Goal: Transaction & Acquisition: Book appointment/travel/reservation

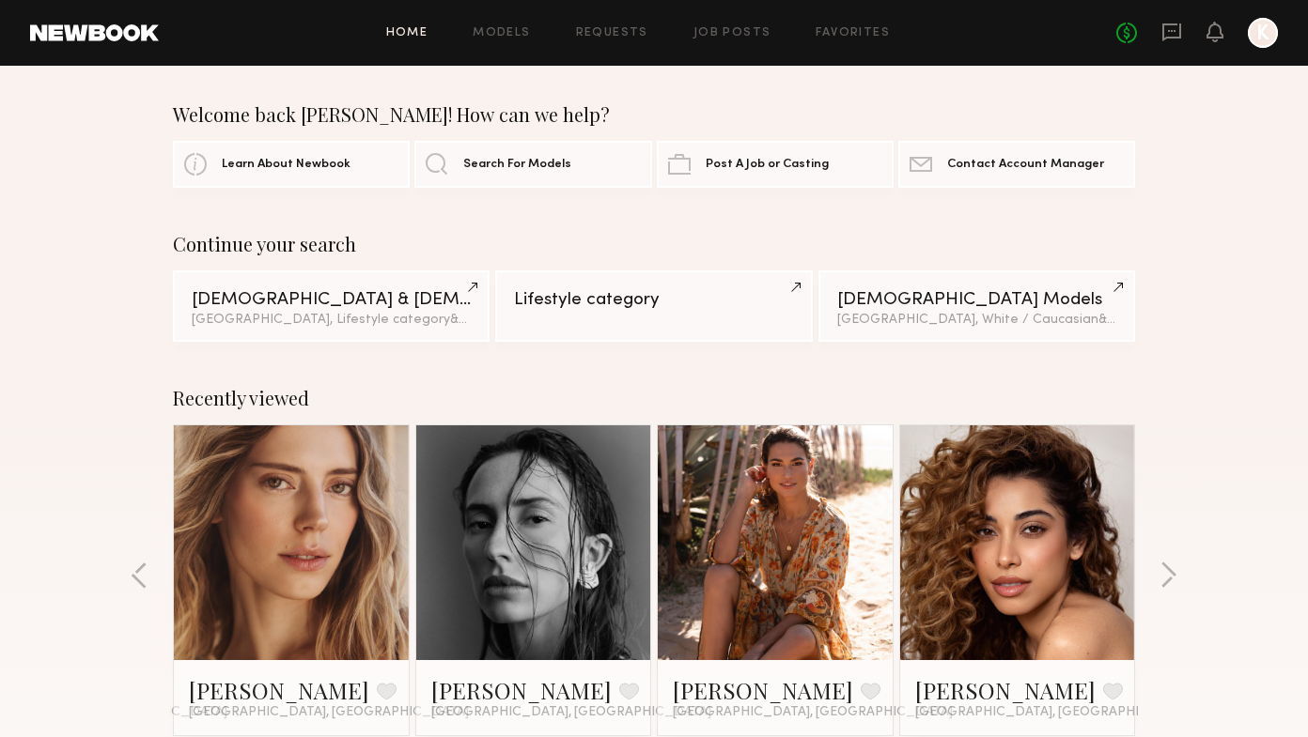
scroll to position [259, 0]
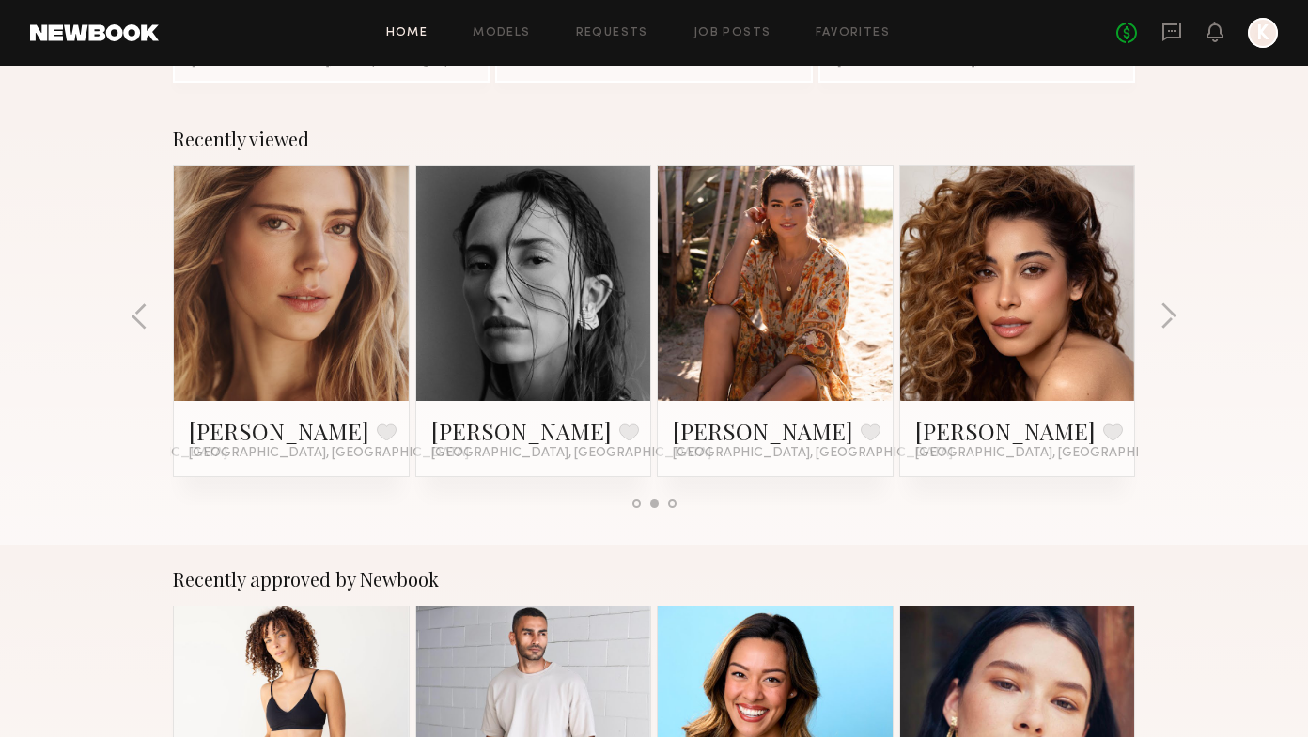
click at [801, 313] on link at bounding box center [775, 283] width 115 height 235
click at [598, 318] on div at bounding box center [533, 283] width 235 height 235
click at [518, 288] on link at bounding box center [533, 283] width 115 height 235
click at [1164, 309] on button "button" at bounding box center [1168, 318] width 18 height 31
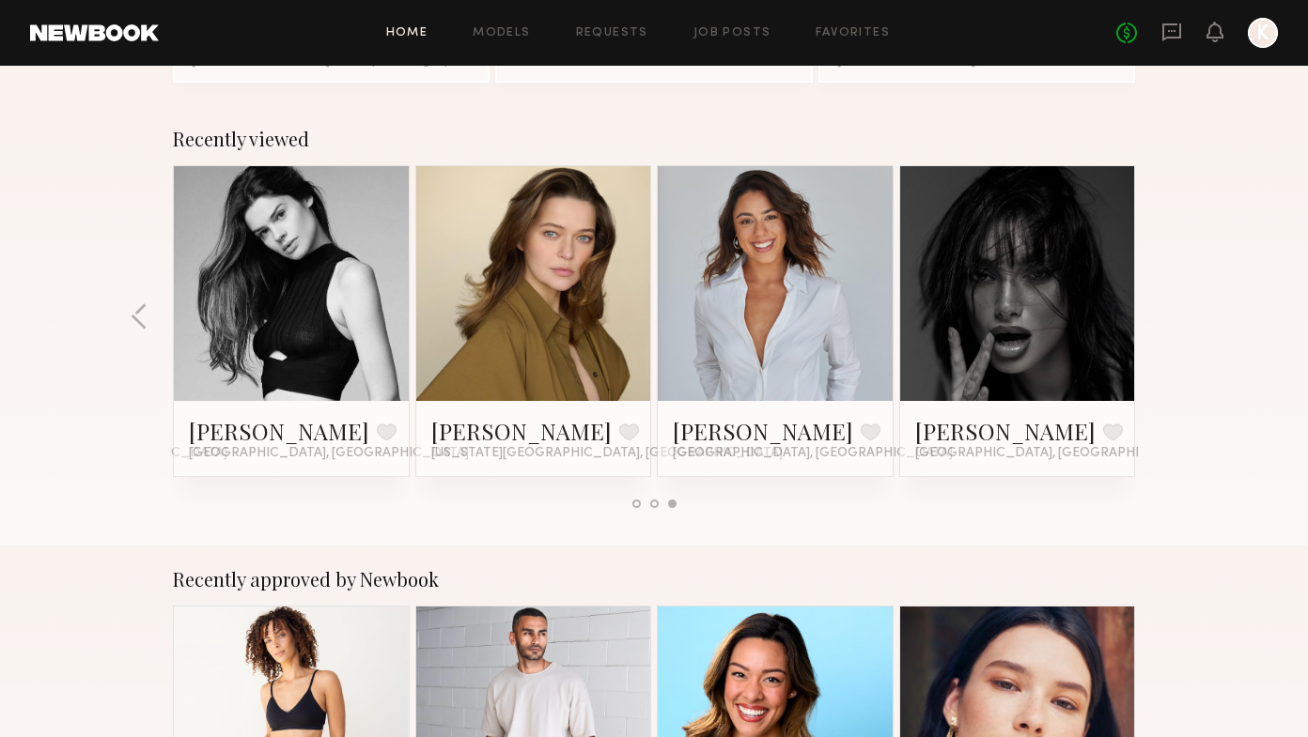
click at [1039, 379] on link at bounding box center [1017, 283] width 115 height 235
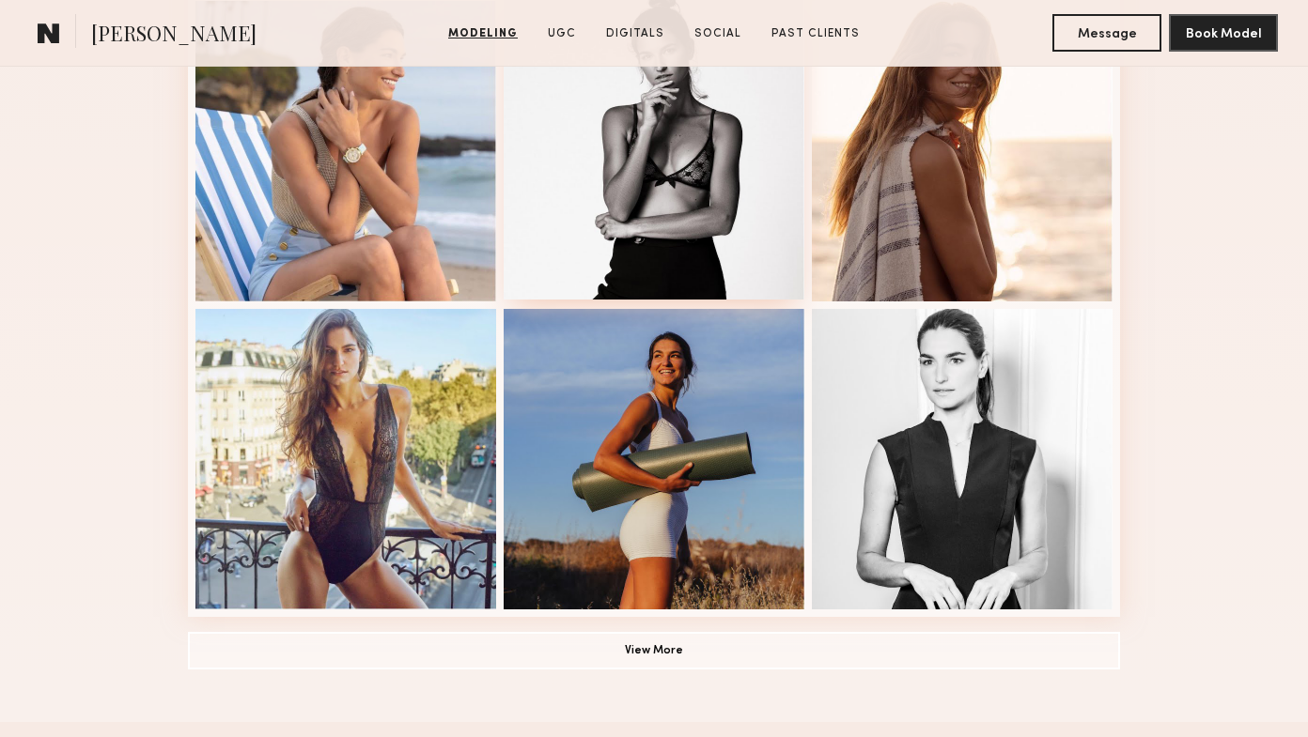
scroll to position [1196, 0]
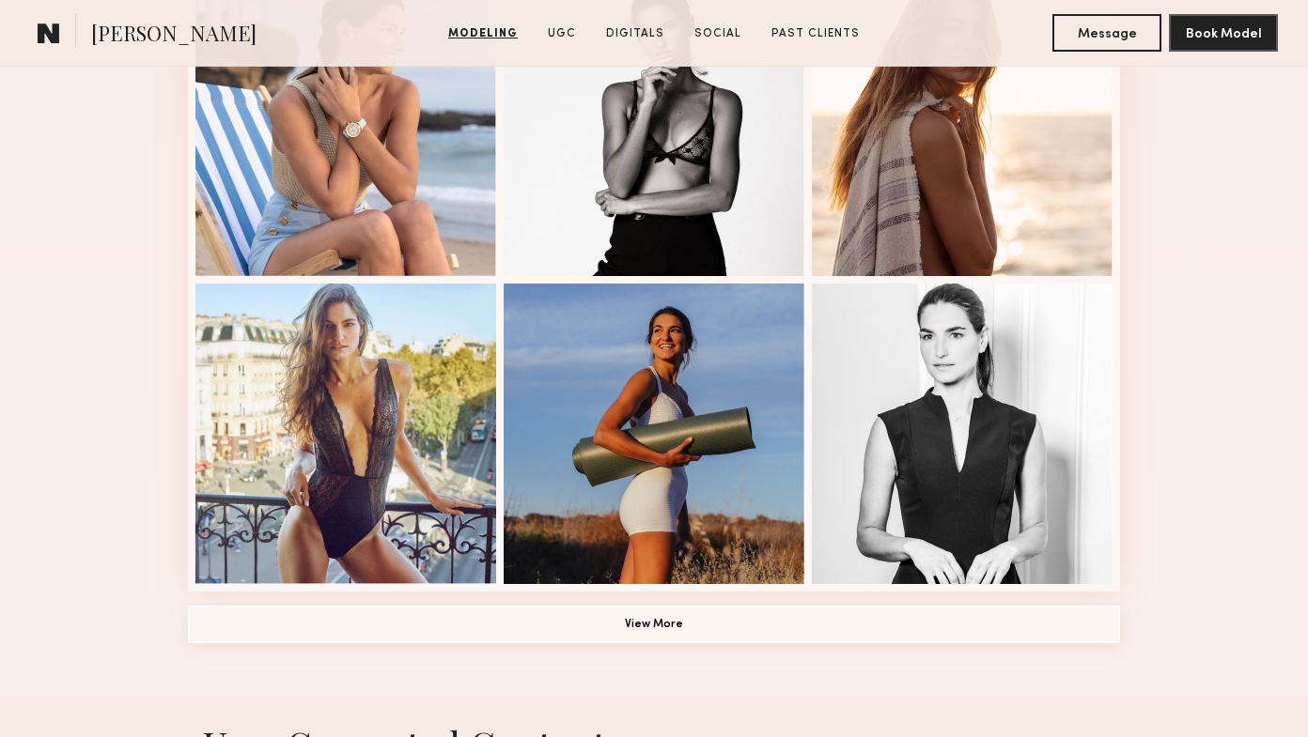
click at [613, 621] on button "View More" at bounding box center [654, 625] width 932 height 38
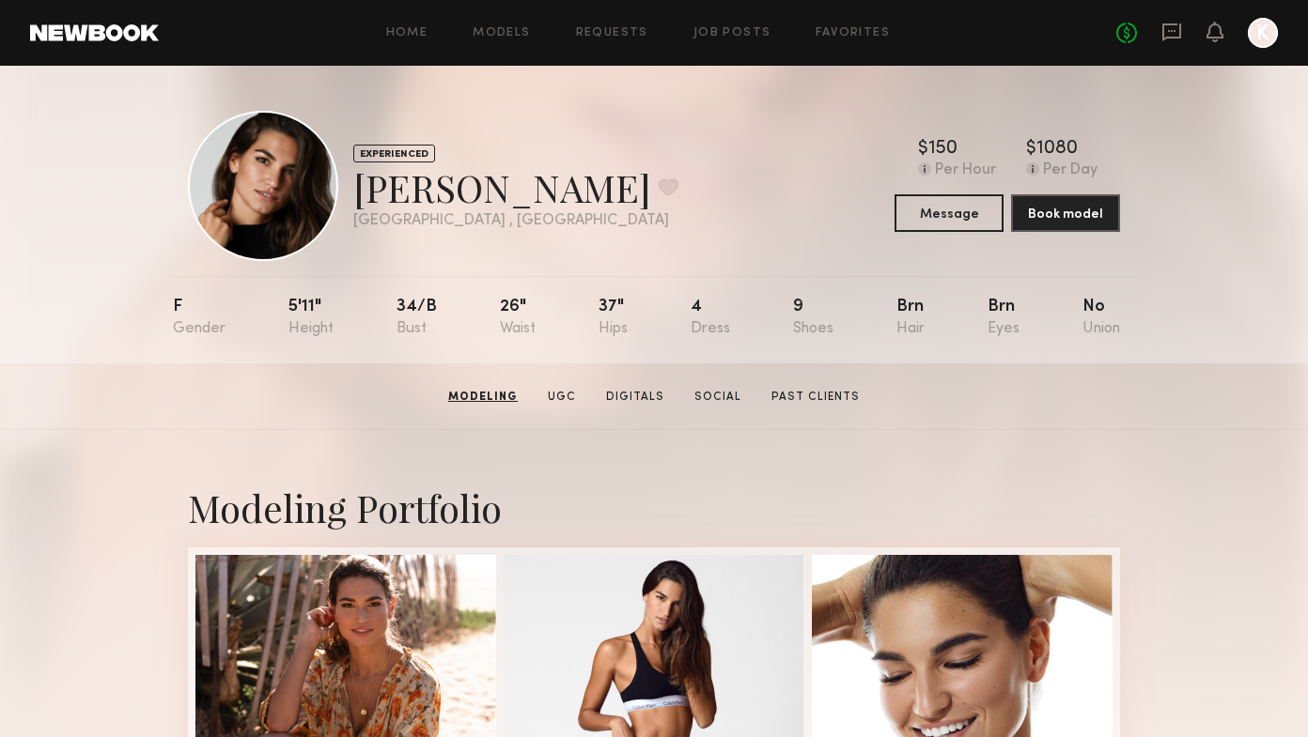
scroll to position [0, 0]
click at [817, 396] on link "Past Clients" at bounding box center [814, 397] width 103 height 17
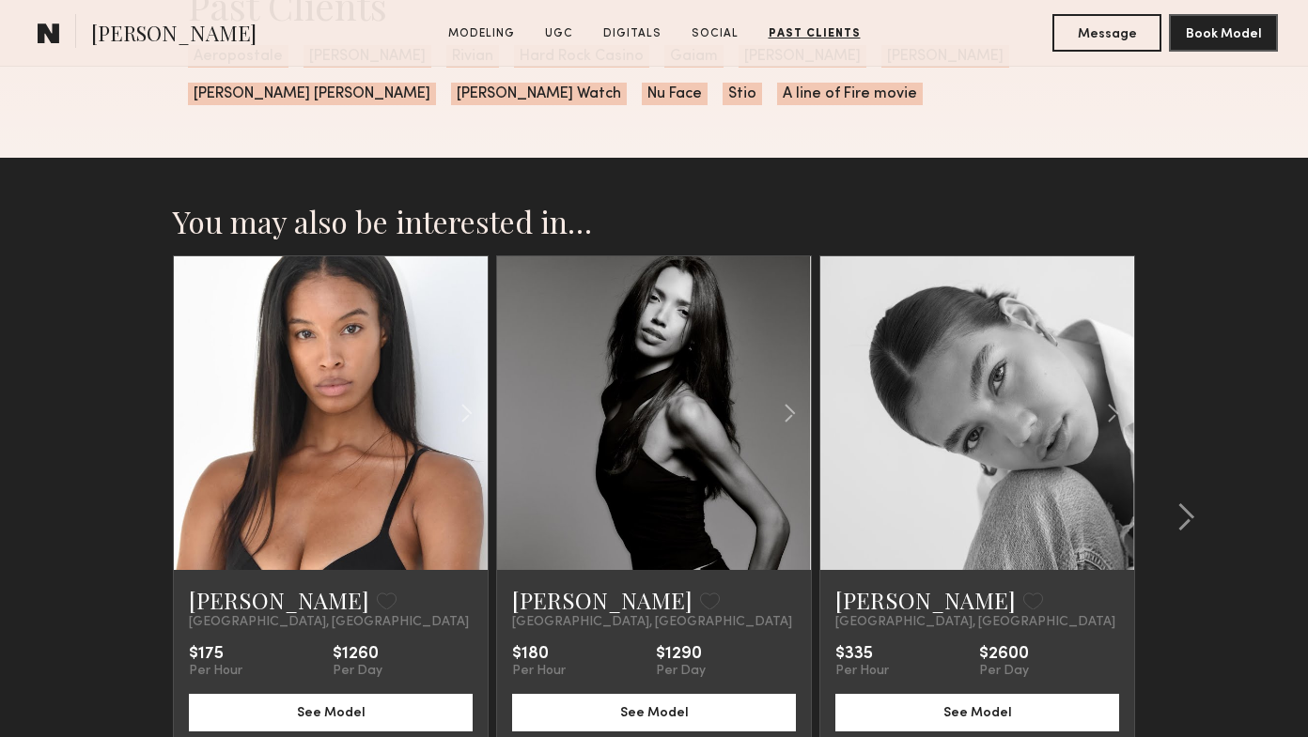
scroll to position [6268, 0]
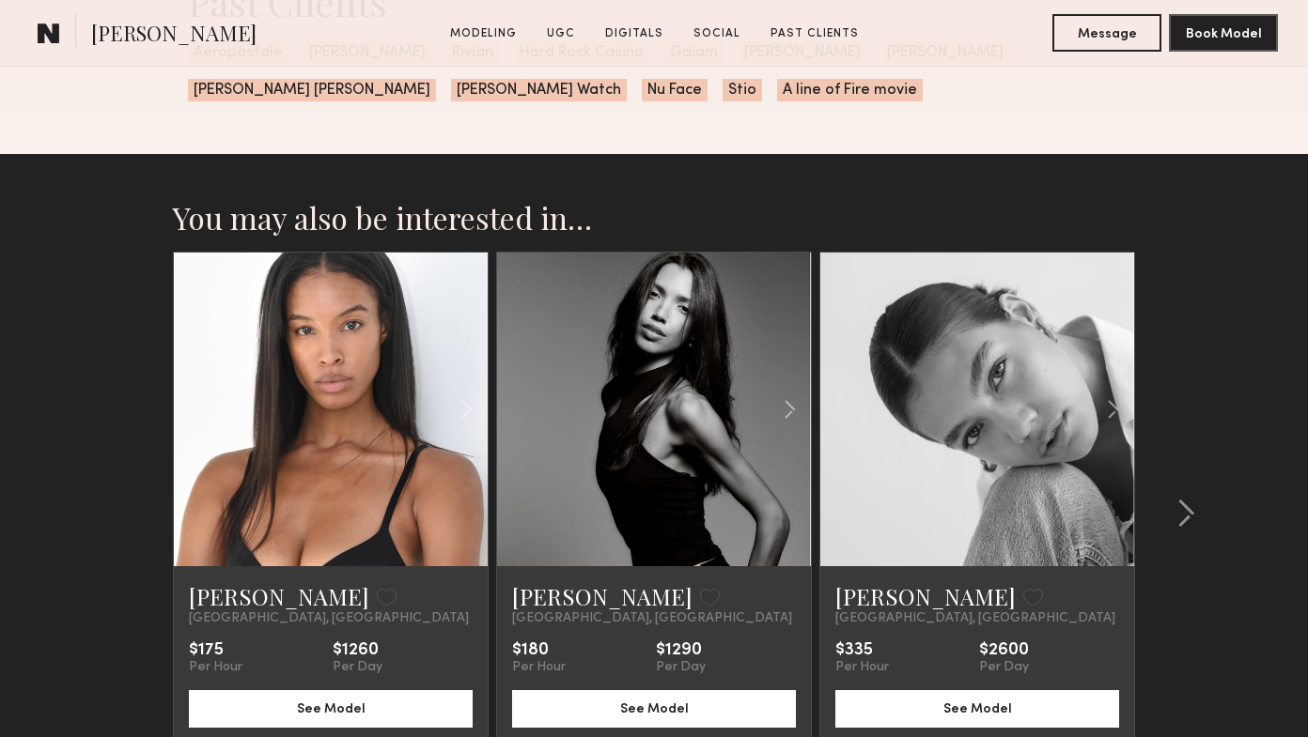
click at [817, 396] on div "Dai F. Favorite Los Angeles, CA $175 Per Hour $1260 Per Day See Model Darianne …" at bounding box center [654, 498] width 962 height 492
click at [774, 488] on div at bounding box center [758, 410] width 103 height 314
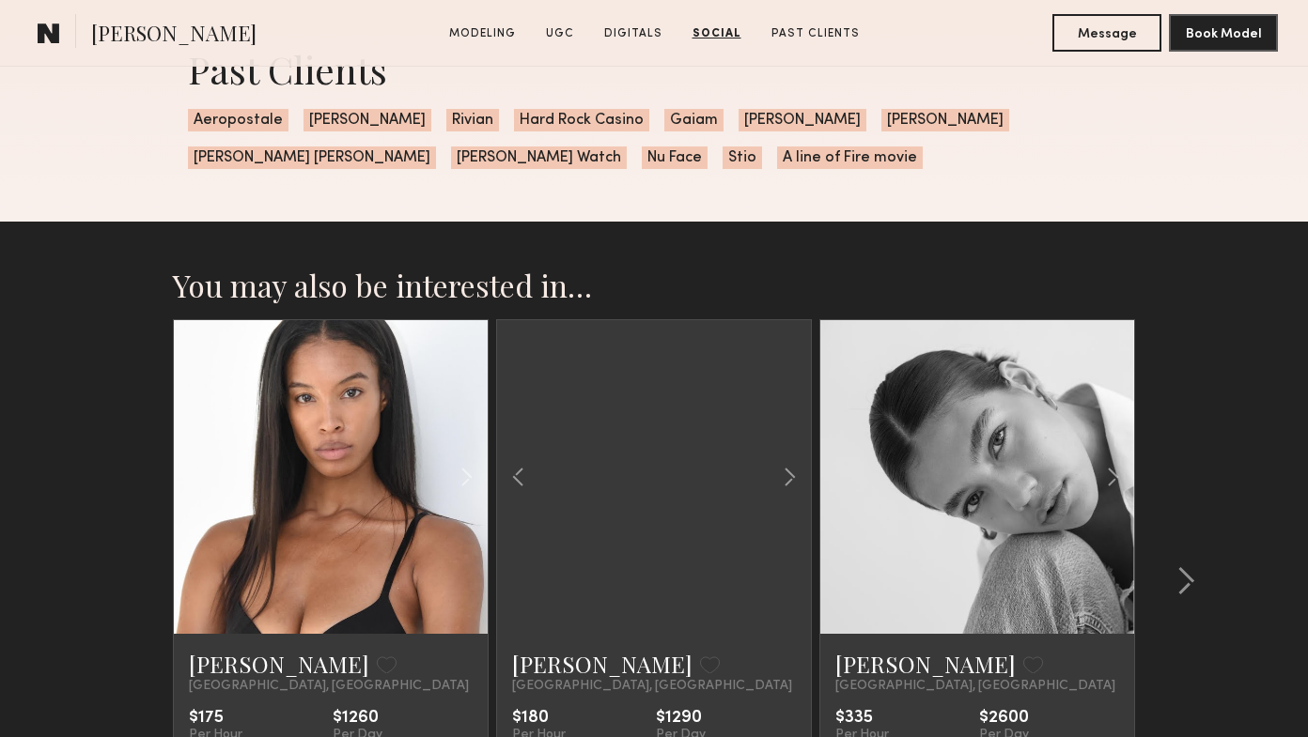
scroll to position [6212, 0]
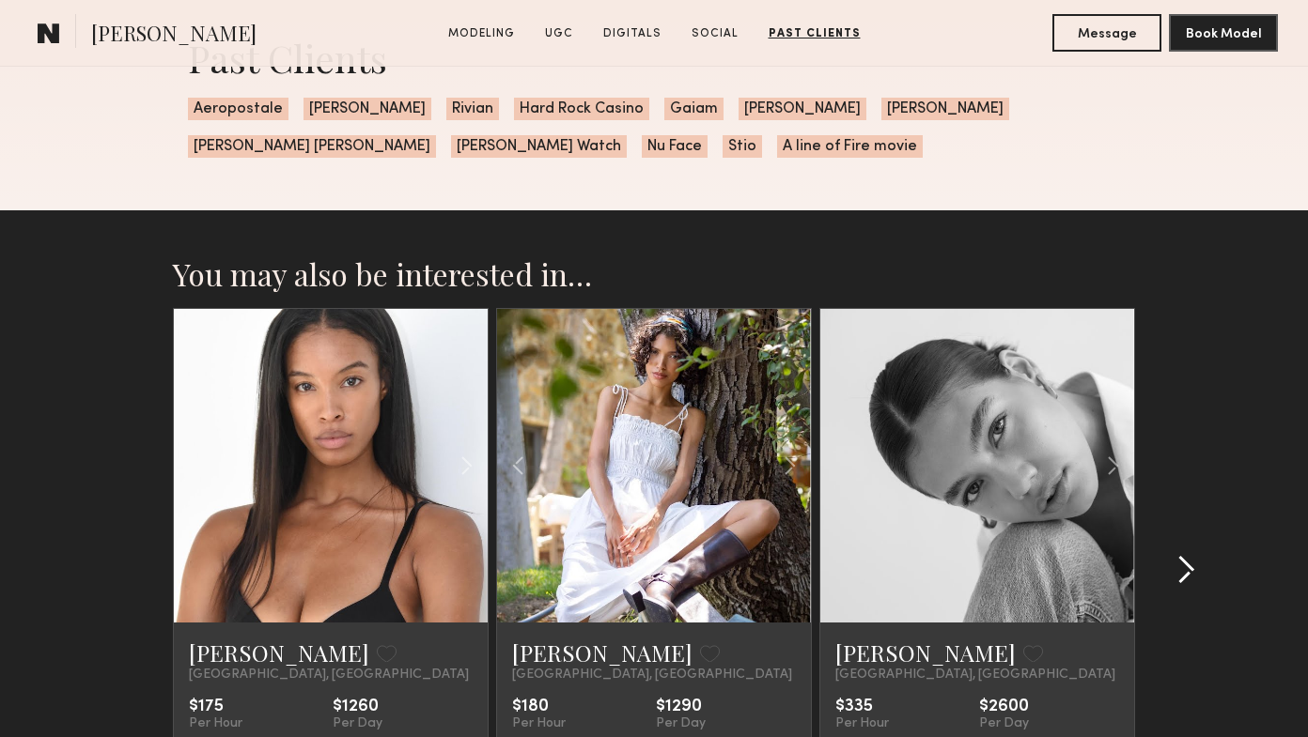
click at [1180, 567] on common-icon at bounding box center [1185, 570] width 19 height 30
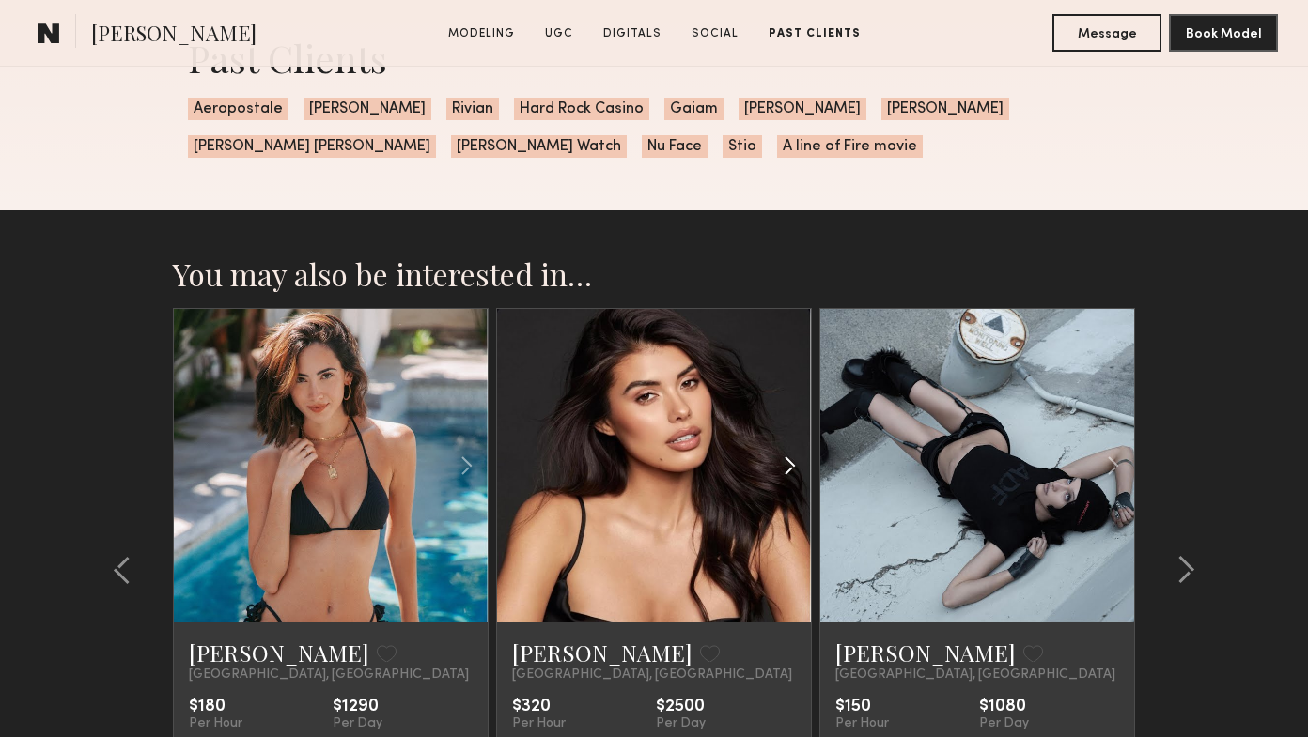
click at [777, 534] on div at bounding box center [758, 466] width 103 height 314
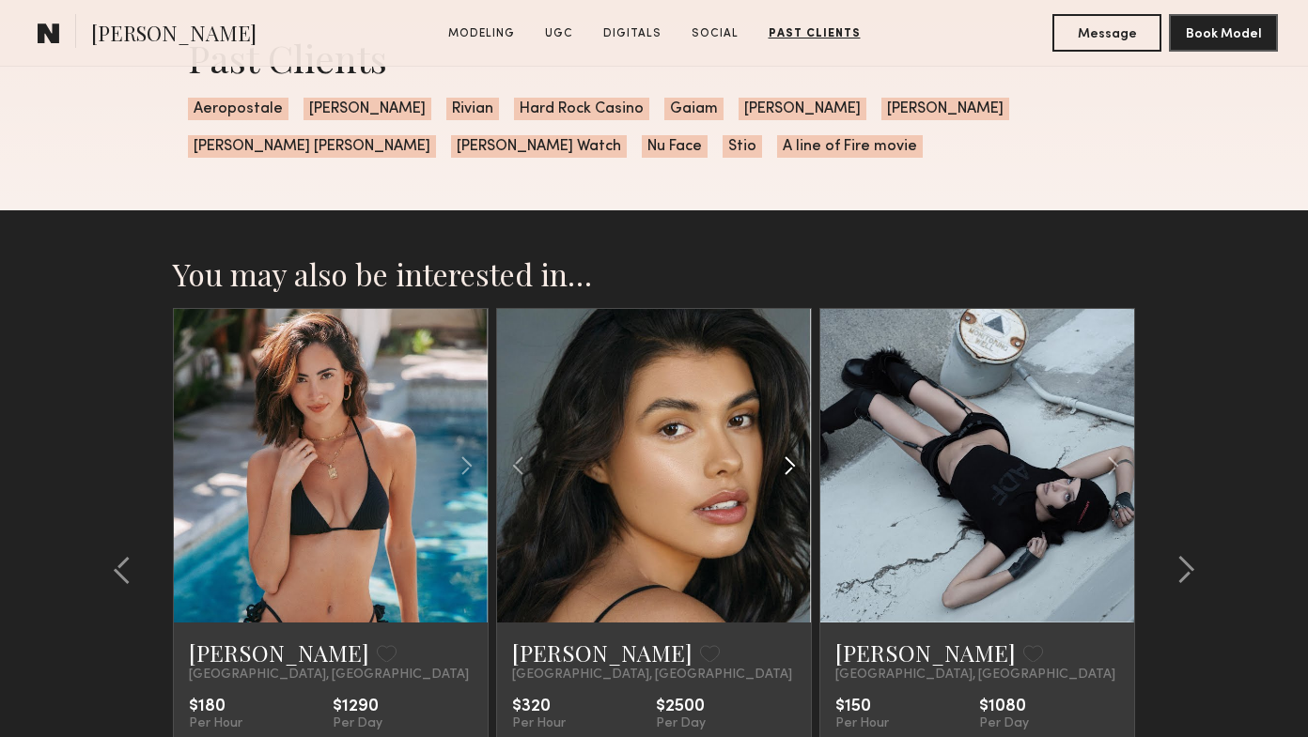
click at [777, 534] on div at bounding box center [758, 466] width 103 height 314
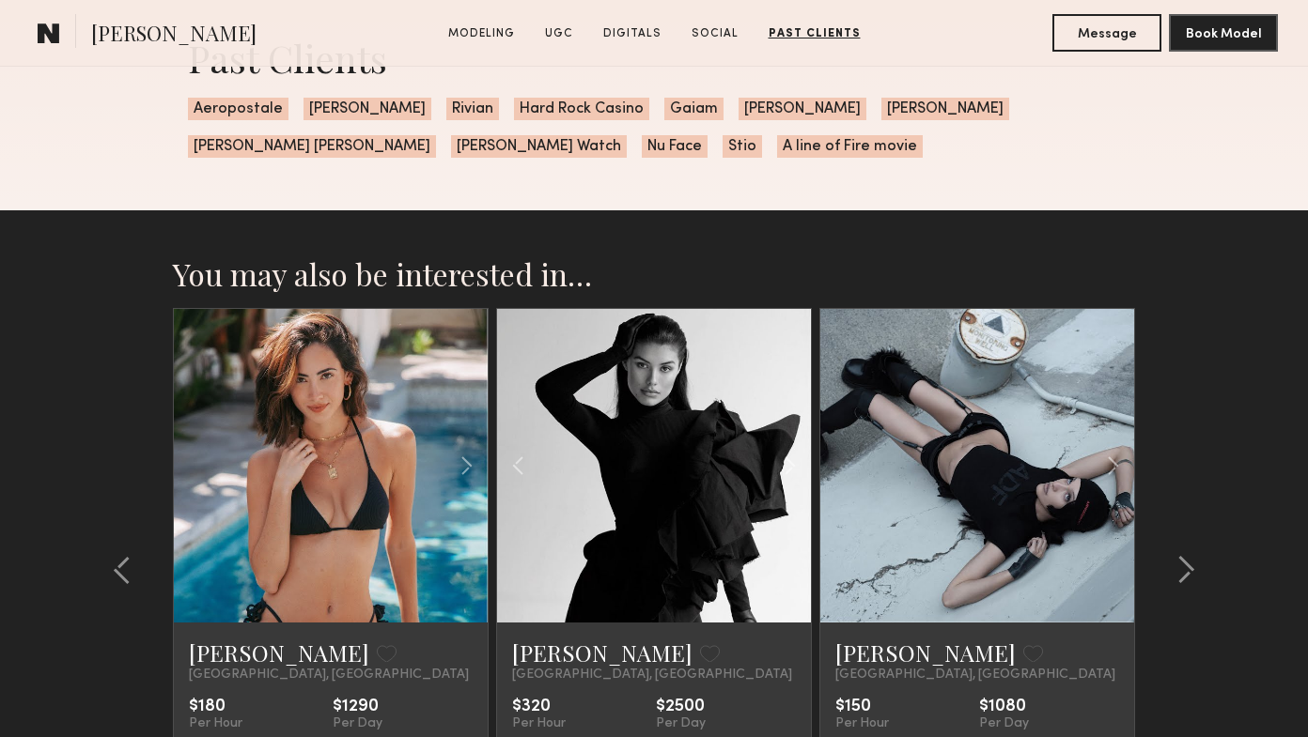
click at [690, 546] on link at bounding box center [653, 466] width 107 height 314
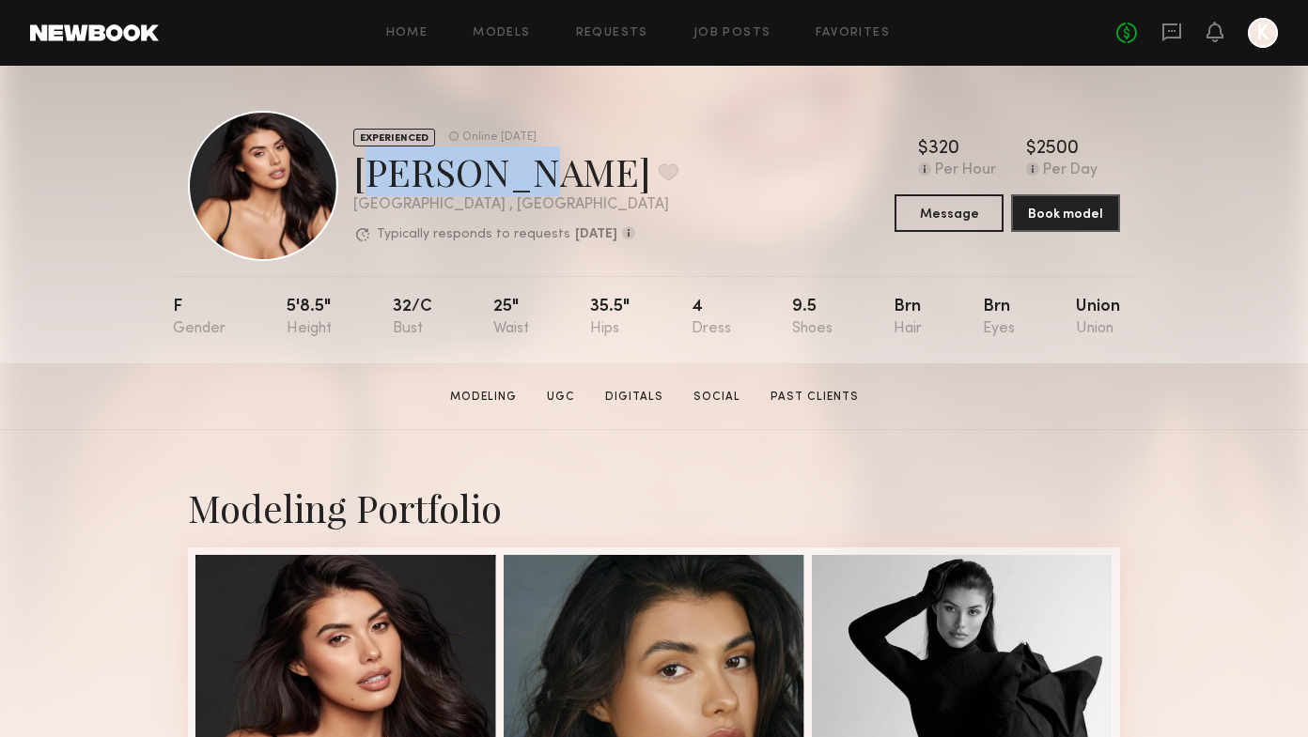
drag, startPoint x: 361, startPoint y: 178, endPoint x: 502, endPoint y: 174, distance: 141.0
click at [502, 174] on div "Sophia D. Favorite" at bounding box center [515, 172] width 325 height 50
copy div "Sophia D"
